Goal: Task Accomplishment & Management: Manage account settings

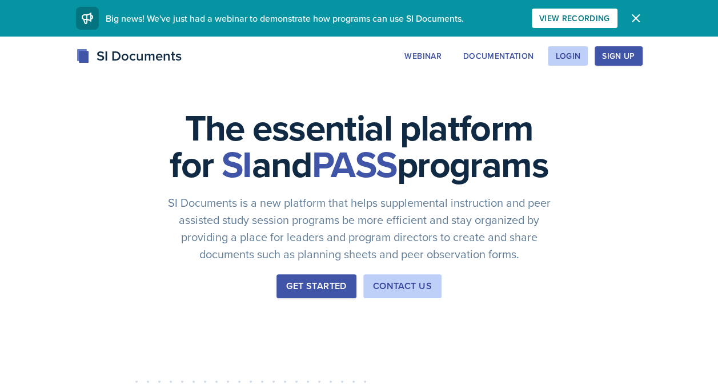
click at [560, 62] on button "Login" at bounding box center [568, 55] width 40 height 19
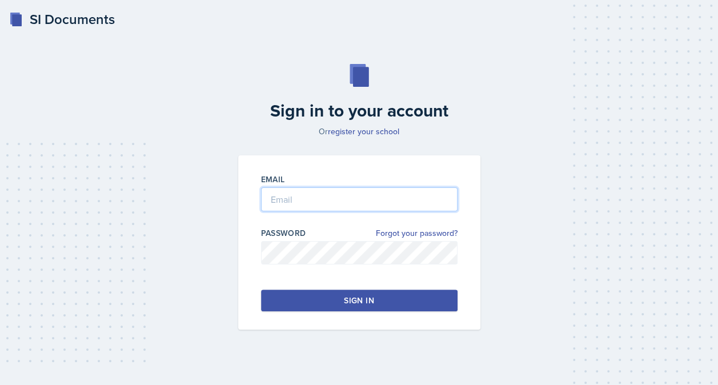
click at [422, 197] on input "email" at bounding box center [359, 199] width 197 height 24
type input "[EMAIL_ADDRESS][DOMAIN_NAME]"
click at [437, 298] on button "Sign in" at bounding box center [359, 301] width 197 height 22
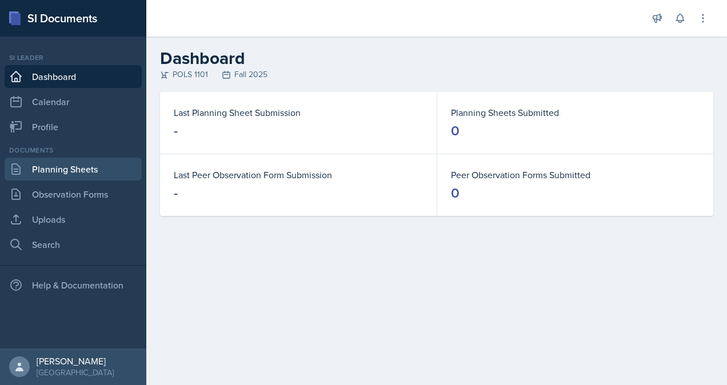
click at [75, 167] on link "Planning Sheets" at bounding box center [73, 169] width 137 height 23
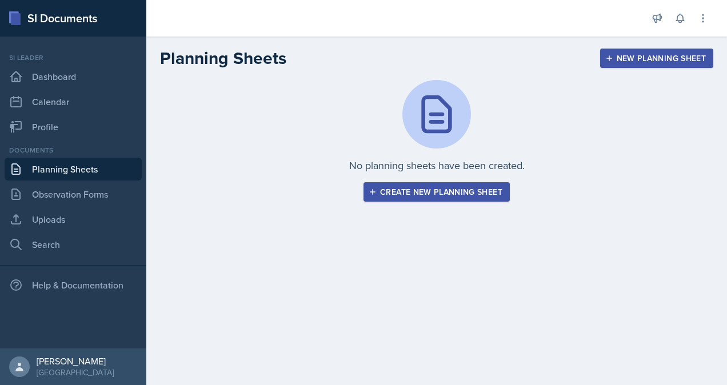
click at [408, 191] on div "Create new planning sheet" at bounding box center [436, 191] width 131 height 9
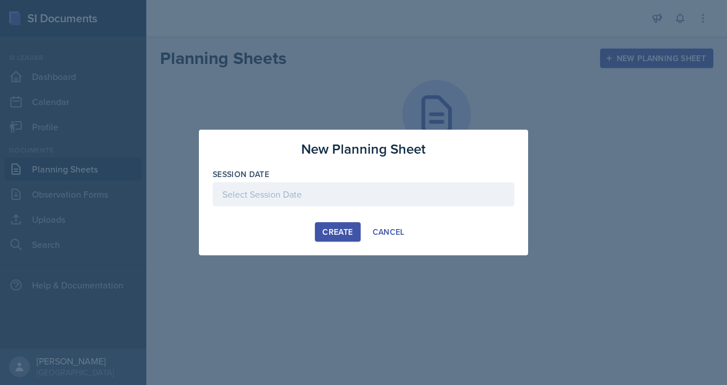
click at [334, 187] on div at bounding box center [364, 194] width 302 height 24
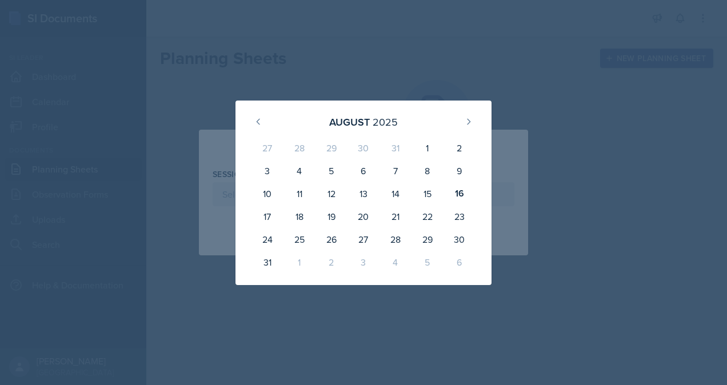
click at [430, 184] on div "15" at bounding box center [428, 193] width 32 height 23
type input "[DATE]"
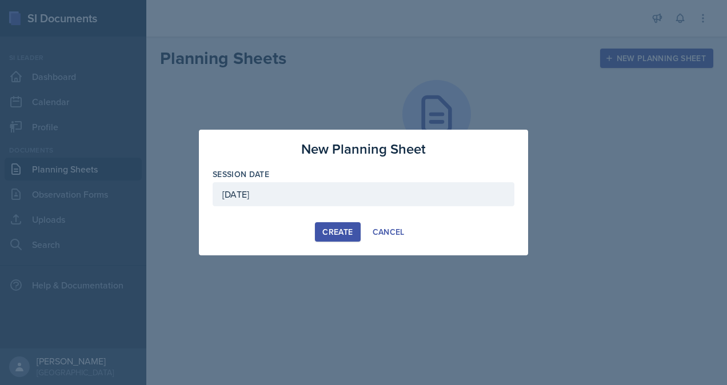
click at [334, 227] on div "Create" at bounding box center [337, 231] width 30 height 9
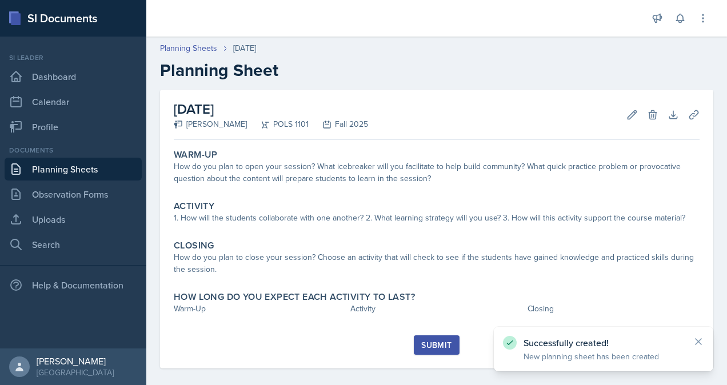
scroll to position [10, 0]
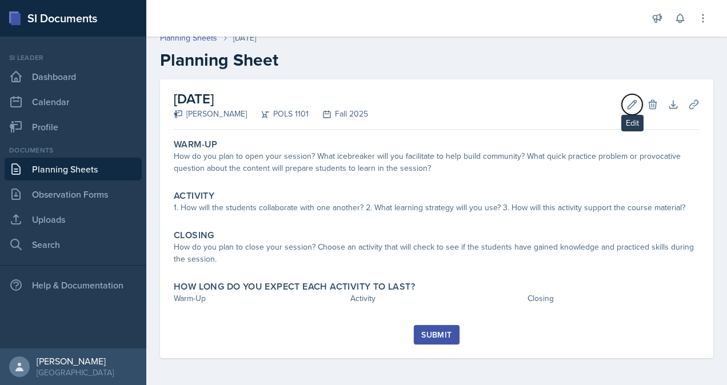
click at [626, 106] on icon at bounding box center [631, 104] width 11 height 11
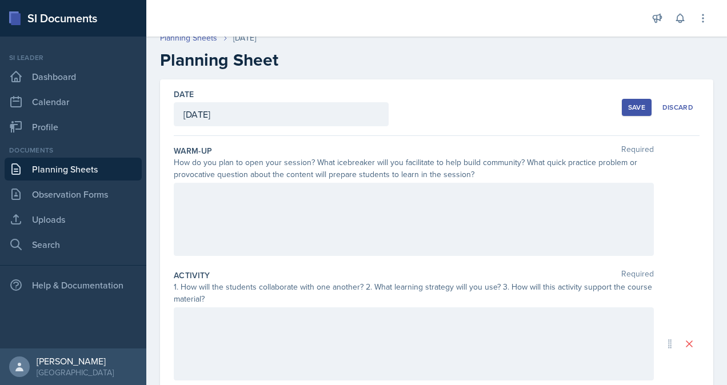
click at [492, 238] on div at bounding box center [414, 219] width 480 height 73
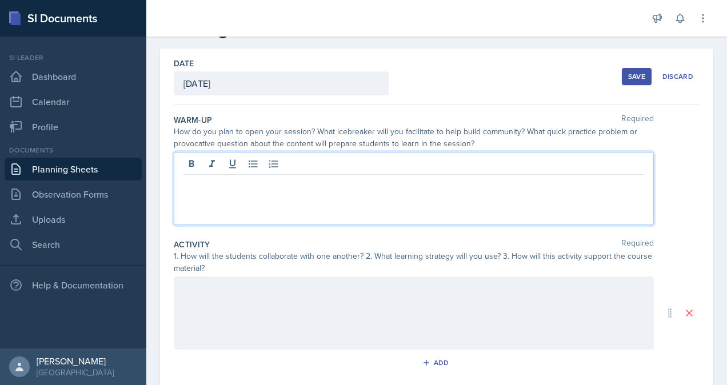
scroll to position [41, 0]
click at [95, 222] on link "Uploads" at bounding box center [73, 219] width 137 height 23
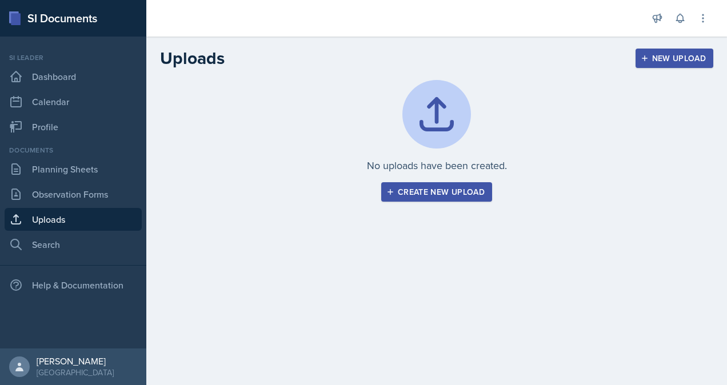
click at [412, 190] on div "Create new upload" at bounding box center [437, 191] width 96 height 9
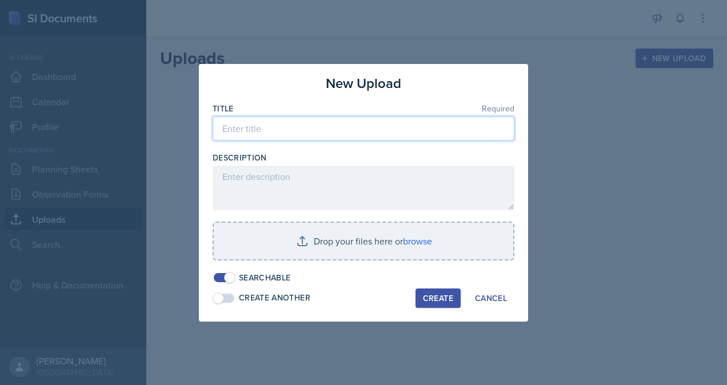
click at [307, 130] on input at bounding box center [364, 129] width 302 height 24
type input "M"
type input "8/15 - Metacognition"
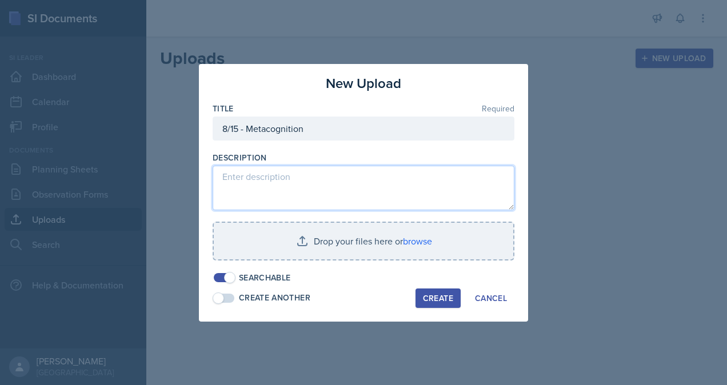
click at [337, 186] on textarea at bounding box center [364, 188] width 302 height 45
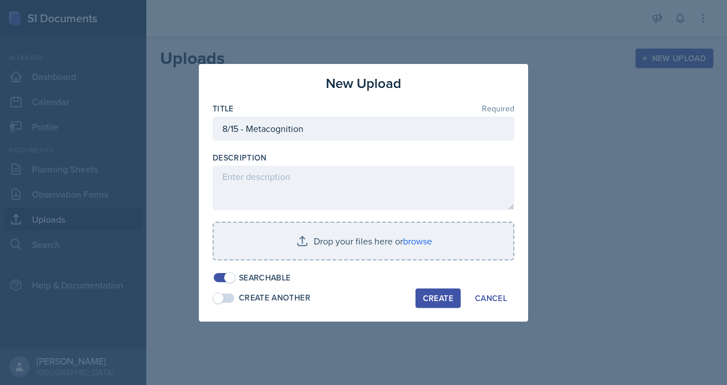
click at [380, 158] on div "Description" at bounding box center [364, 157] width 302 height 11
click at [393, 233] on input "file" at bounding box center [363, 241] width 299 height 37
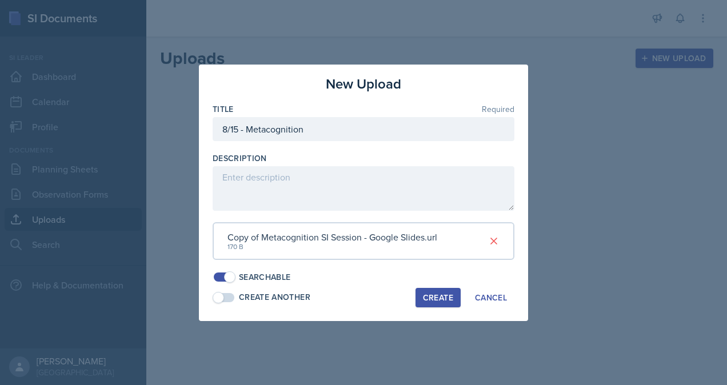
click at [443, 298] on div "Create" at bounding box center [438, 297] width 30 height 9
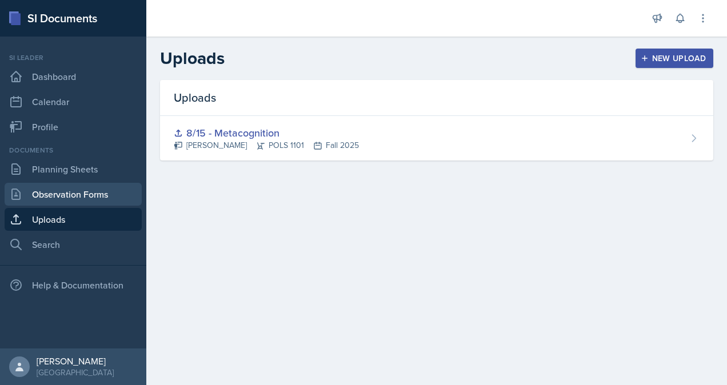
click at [99, 190] on link "Observation Forms" at bounding box center [73, 194] width 137 height 23
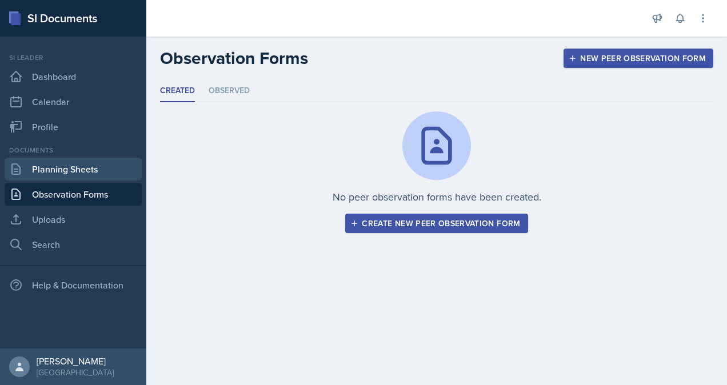
click at [97, 161] on link "Planning Sheets" at bounding box center [73, 169] width 137 height 23
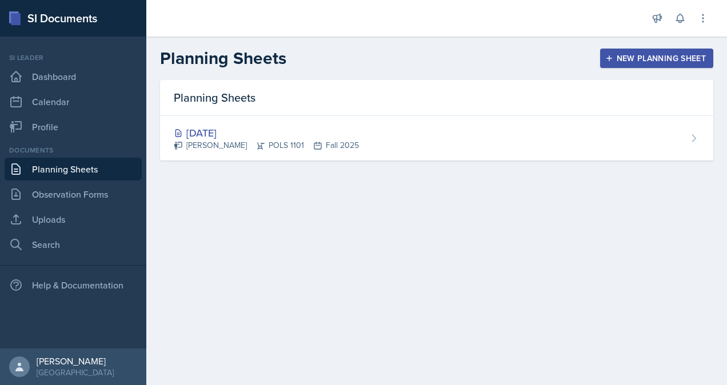
click at [364, 138] on div "[DATE] Malk Almimar POLS 1101 Fall 2025" at bounding box center [436, 138] width 553 height 45
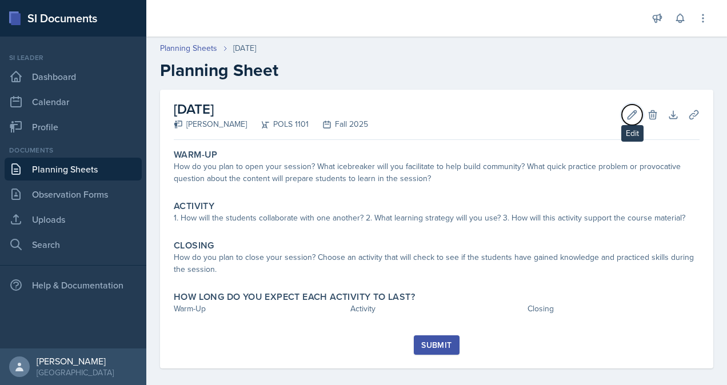
click at [628, 118] on icon at bounding box center [632, 114] width 9 height 9
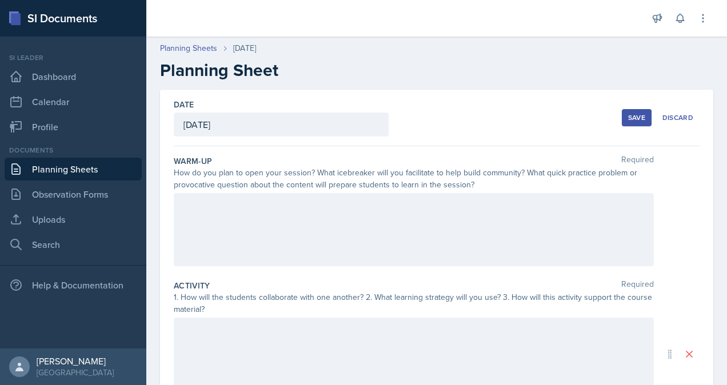
click at [372, 211] on div at bounding box center [414, 229] width 480 height 73
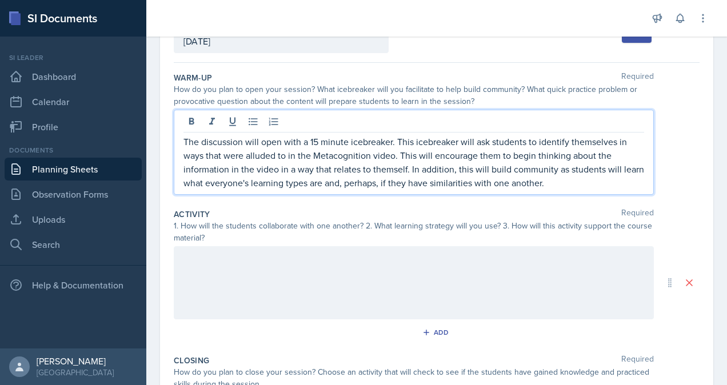
click at [398, 259] on p at bounding box center [413, 258] width 461 height 14
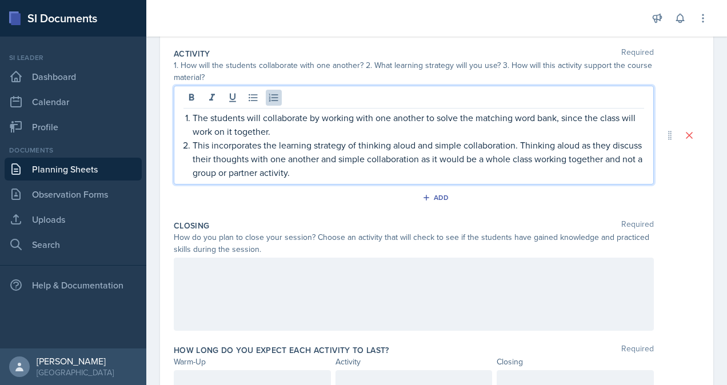
scroll to position [233, 0]
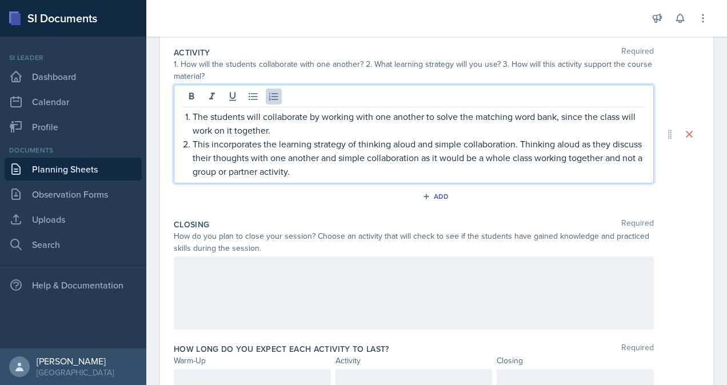
click at [228, 174] on p "This incorporates the learning strategy of thinking aloud and simple collaborat…" at bounding box center [419, 157] width 452 height 41
click at [360, 174] on p "This incorporates the learning strategy of thinking aloud and simple collaborat…" at bounding box center [419, 157] width 452 height 41
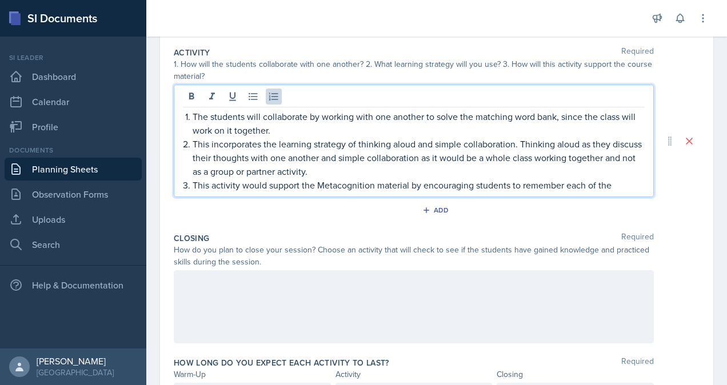
click at [629, 187] on p "This activity would support the Metacognition material by encouraging students …" at bounding box center [419, 185] width 452 height 14
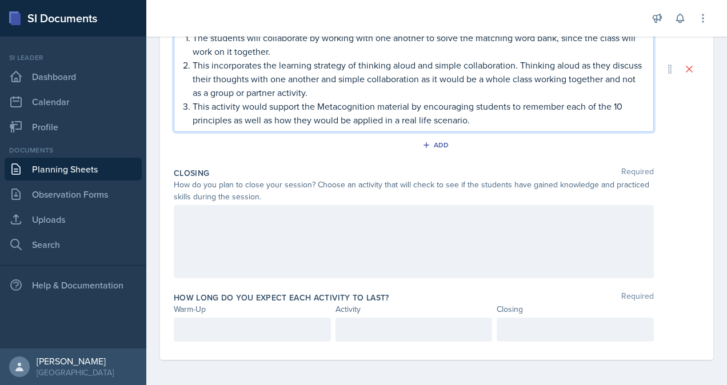
click at [501, 251] on div at bounding box center [414, 241] width 480 height 73
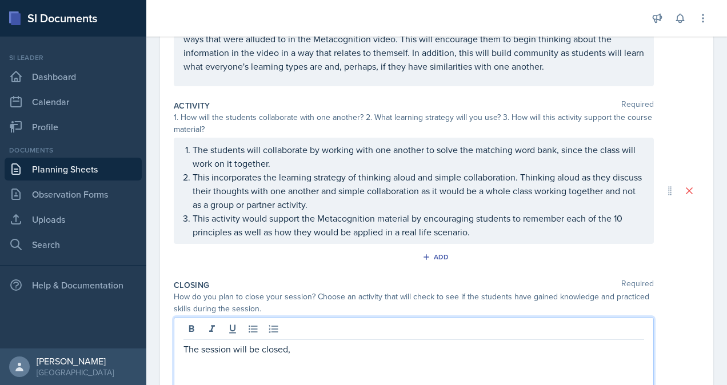
scroll to position [200, 0]
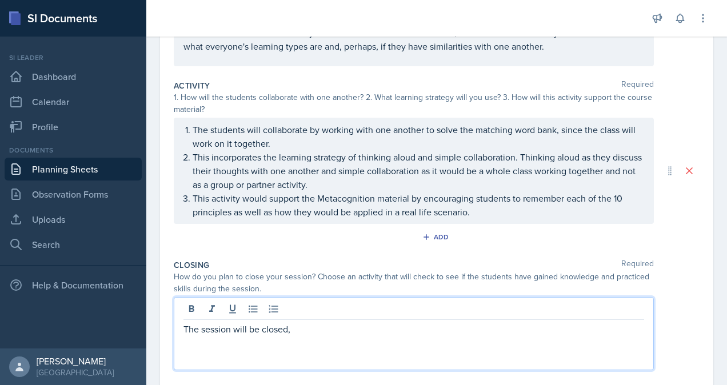
click at [484, 191] on p "This incorporates the learning strategy of thinking aloud and simple collaborat…" at bounding box center [419, 170] width 452 height 41
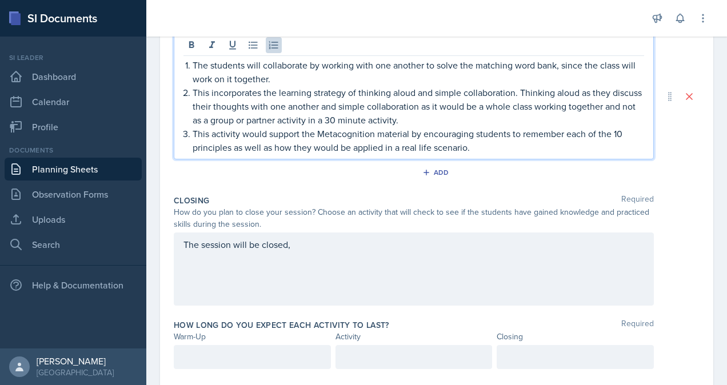
click at [468, 245] on p "The session will be closed," at bounding box center [413, 245] width 461 height 14
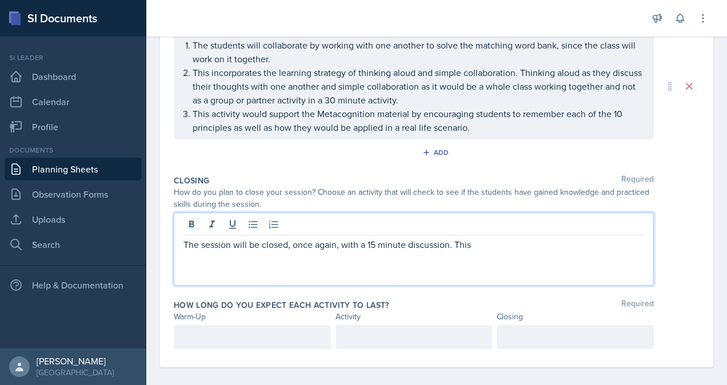
click at [309, 326] on div at bounding box center [252, 337] width 157 height 24
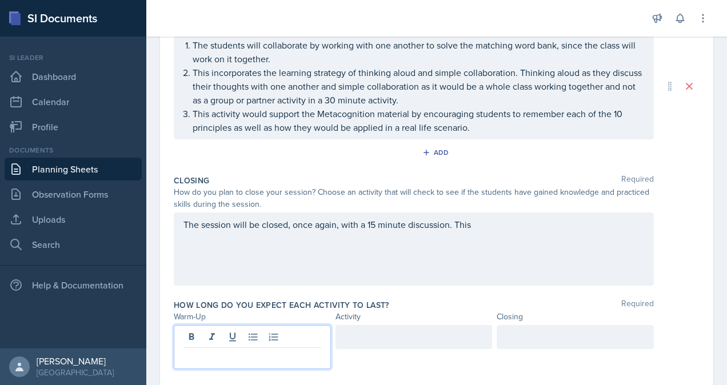
scroll to position [305, 0]
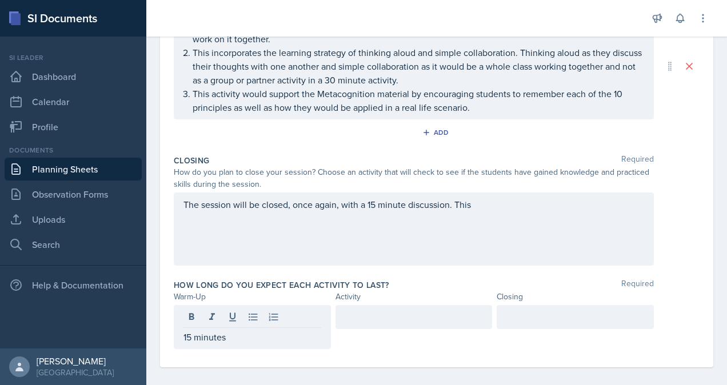
click at [366, 324] on div at bounding box center [414, 317] width 157 height 24
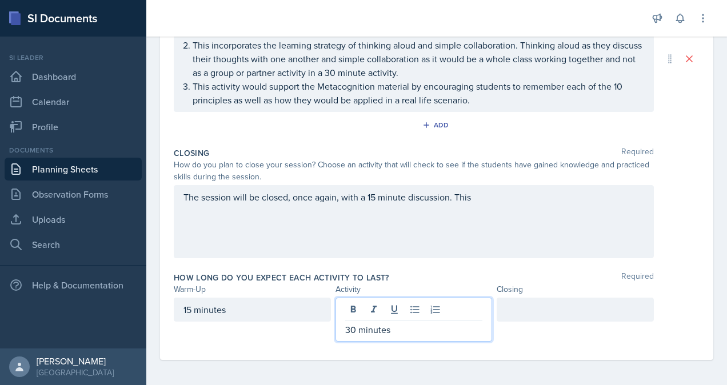
click at [521, 315] on div at bounding box center [575, 310] width 157 height 24
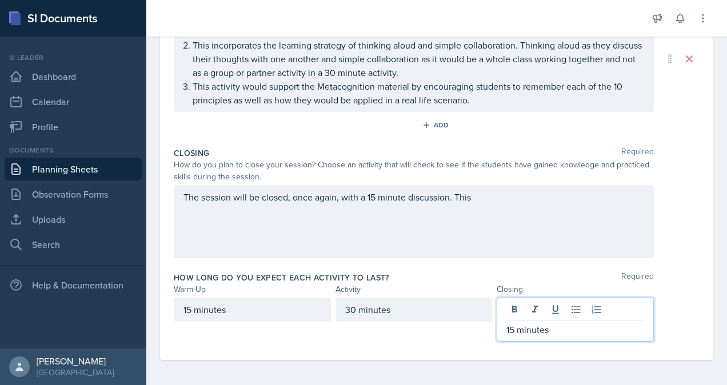
click at [513, 202] on div "The session will be closed, once again, with a 15 minute discussion. This" at bounding box center [414, 221] width 480 height 73
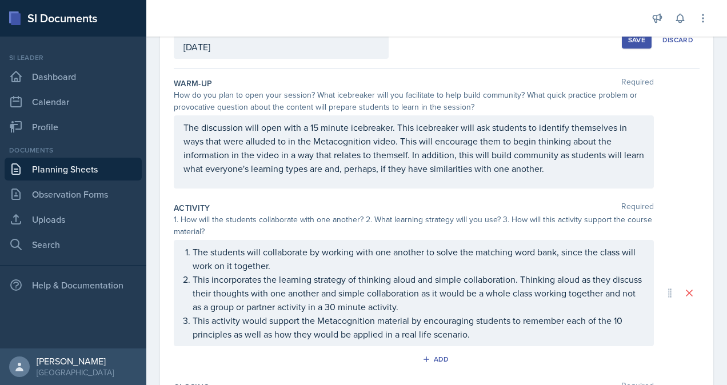
scroll to position [0, 0]
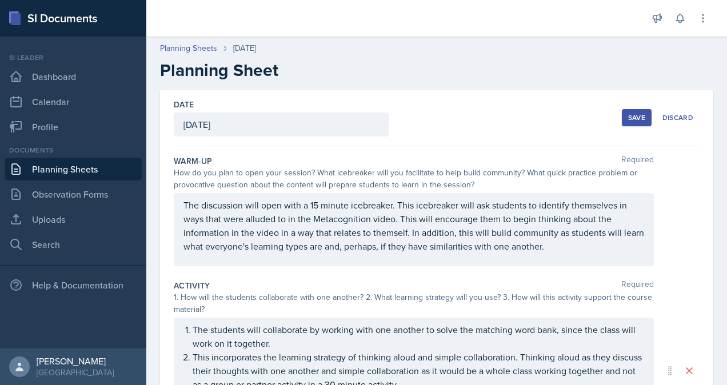
click at [628, 120] on div "Save" at bounding box center [636, 117] width 17 height 9
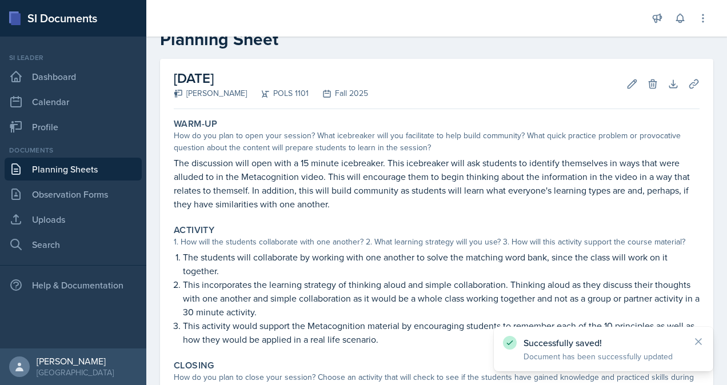
scroll to position [30, 0]
click at [626, 81] on icon at bounding box center [631, 84] width 11 height 11
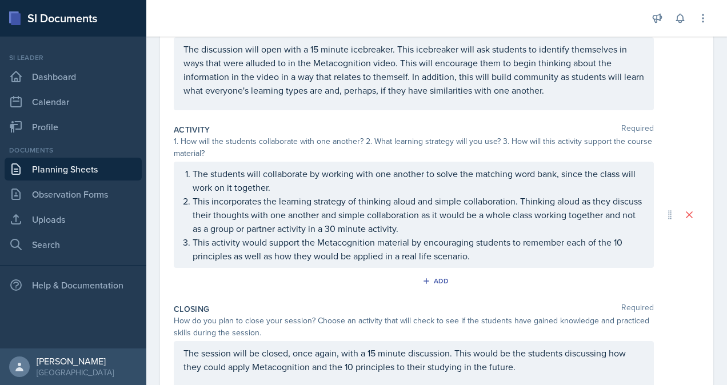
scroll to position [155, 0]
click at [425, 281] on icon "button" at bounding box center [426, 282] width 8 height 8
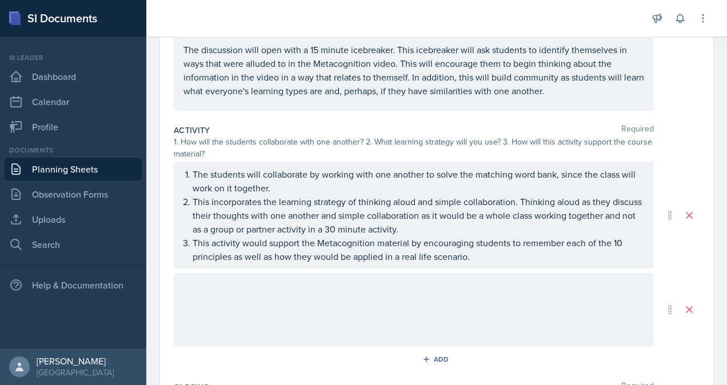
scroll to position [214, 0]
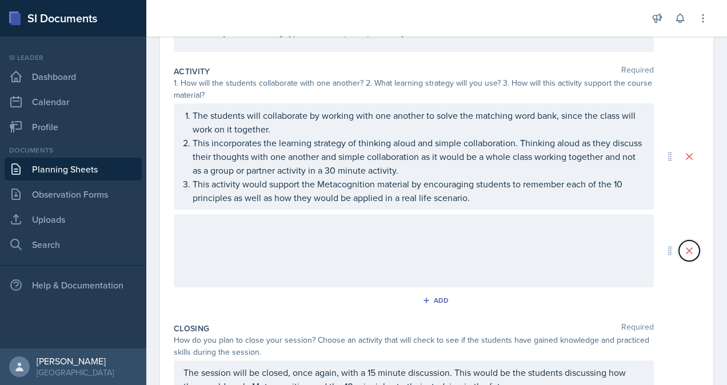
click at [684, 251] on icon at bounding box center [689, 250] width 11 height 11
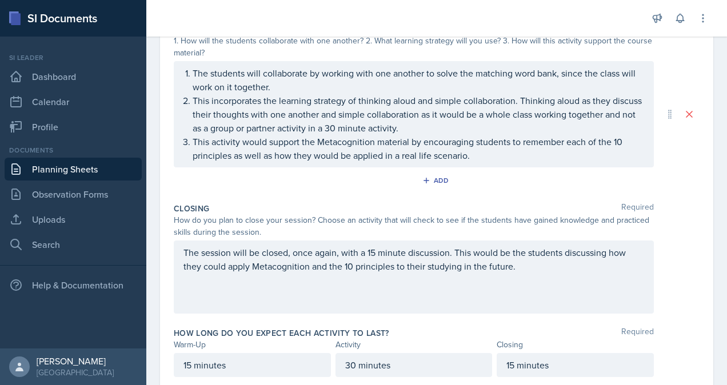
scroll to position [257, 0]
click at [664, 114] on icon at bounding box center [669, 113] width 11 height 11
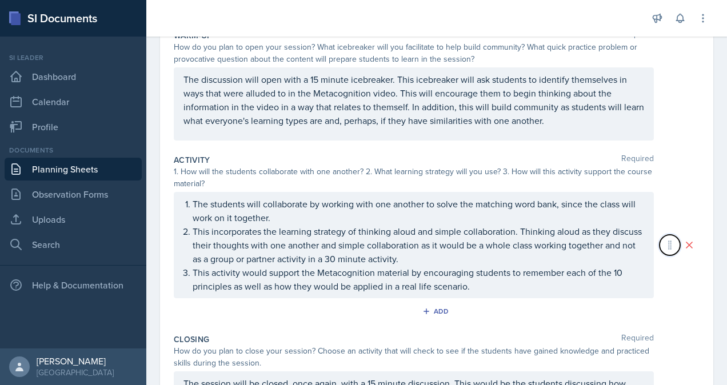
scroll to position [0, 0]
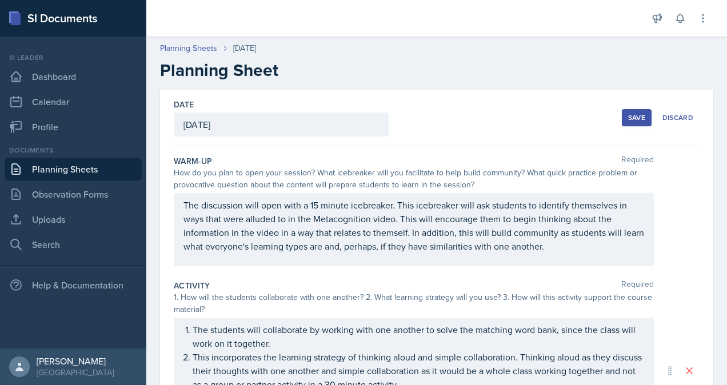
click at [632, 115] on div "Save" at bounding box center [636, 117] width 17 height 9
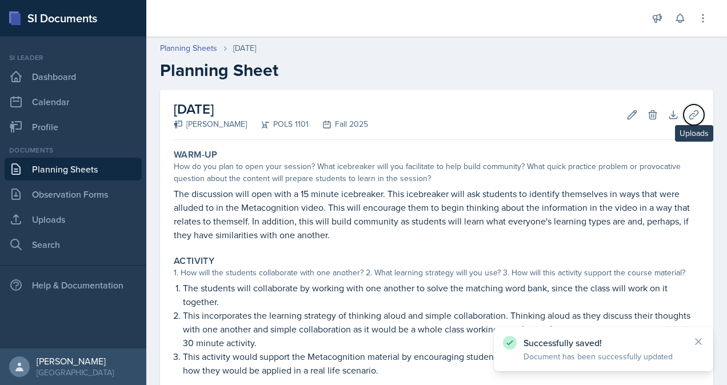
click at [689, 115] on icon at bounding box center [693, 114] width 9 height 9
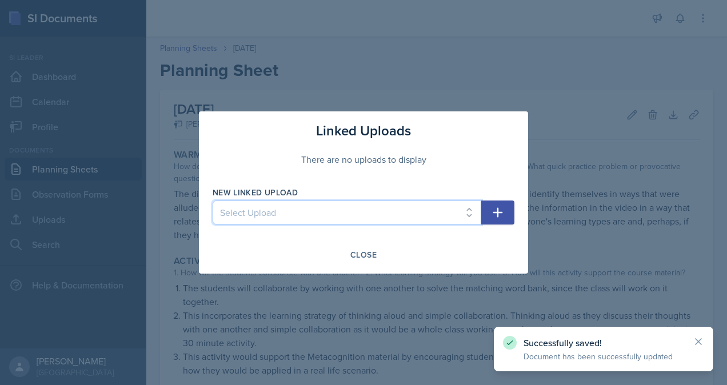
click at [349, 211] on select "Select Upload 8/15 - Metacognition" at bounding box center [347, 213] width 269 height 24
select select "d175c81a-c730-4230-ab8f-c856a79168b7"
click at [213, 201] on select "Select Upload 8/15 - Metacognition" at bounding box center [347, 213] width 269 height 24
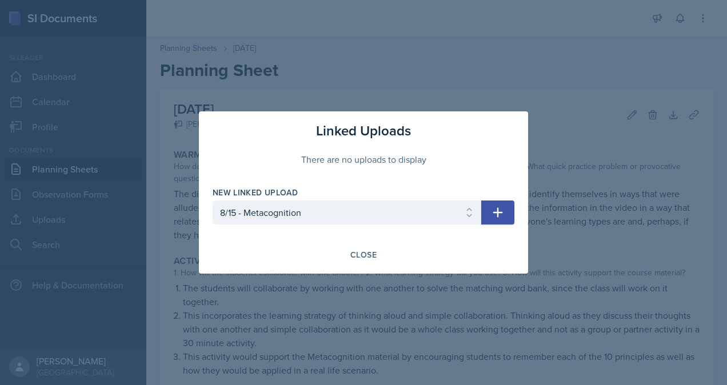
click at [511, 215] on button "button" at bounding box center [497, 213] width 33 height 24
select select
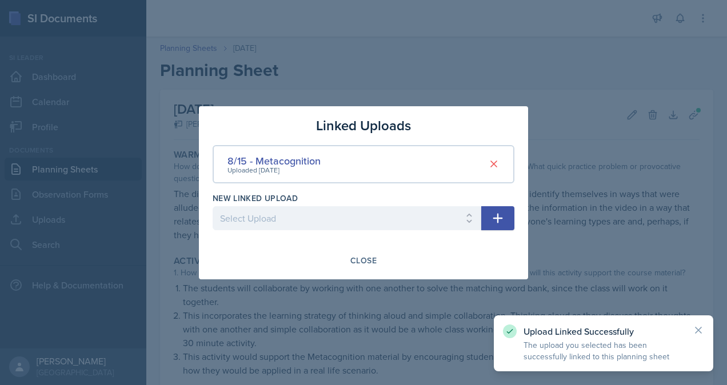
click at [361, 262] on div "Close" at bounding box center [363, 260] width 26 height 9
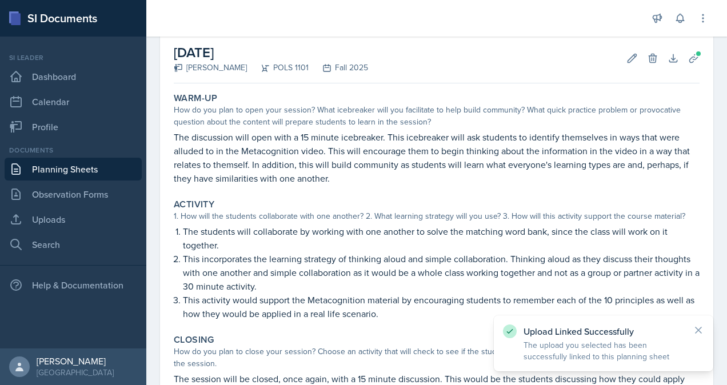
scroll to position [202, 0]
